Goal: Use online tool/utility: Utilize a website feature to perform a specific function

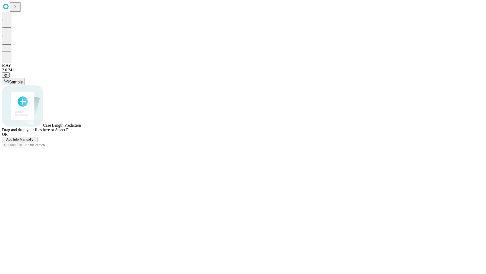
click at [33, 141] on span "Add Info Manually" at bounding box center [19, 139] width 27 height 4
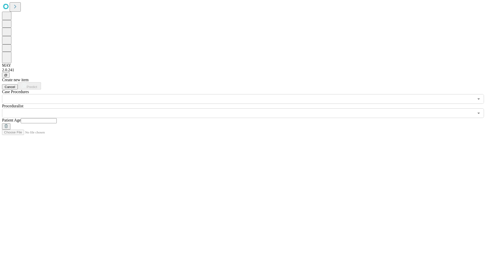
click at [57, 118] on input "text" at bounding box center [39, 120] width 36 height 5
type input "**"
click at [247, 108] on input "text" at bounding box center [238, 113] width 472 height 10
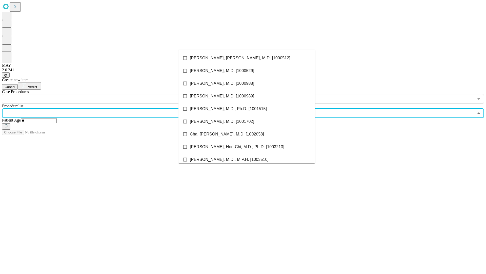
click at [247, 58] on li "[PERSON_NAME], [PERSON_NAME], M.D. [1000512]" at bounding box center [247, 58] width 137 height 13
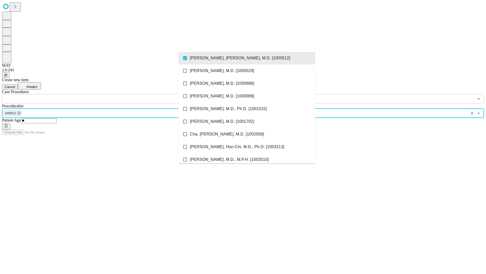
click at [106, 94] on input "text" at bounding box center [238, 99] width 472 height 10
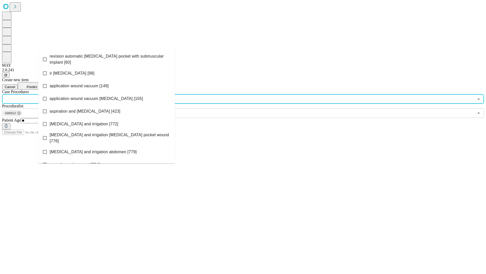
click at [107, 58] on span "revision automatic [MEDICAL_DATA] pocket with submuscular implant [60]" at bounding box center [110, 59] width 121 height 12
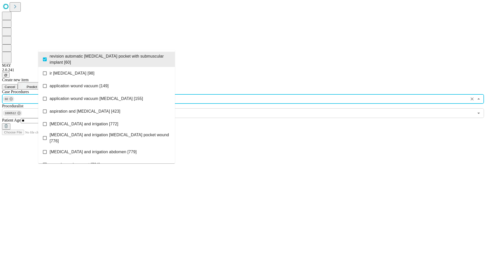
click at [37, 85] on span "Predict" at bounding box center [32, 87] width 10 height 4
